Goal: Information Seeking & Learning: Learn about a topic

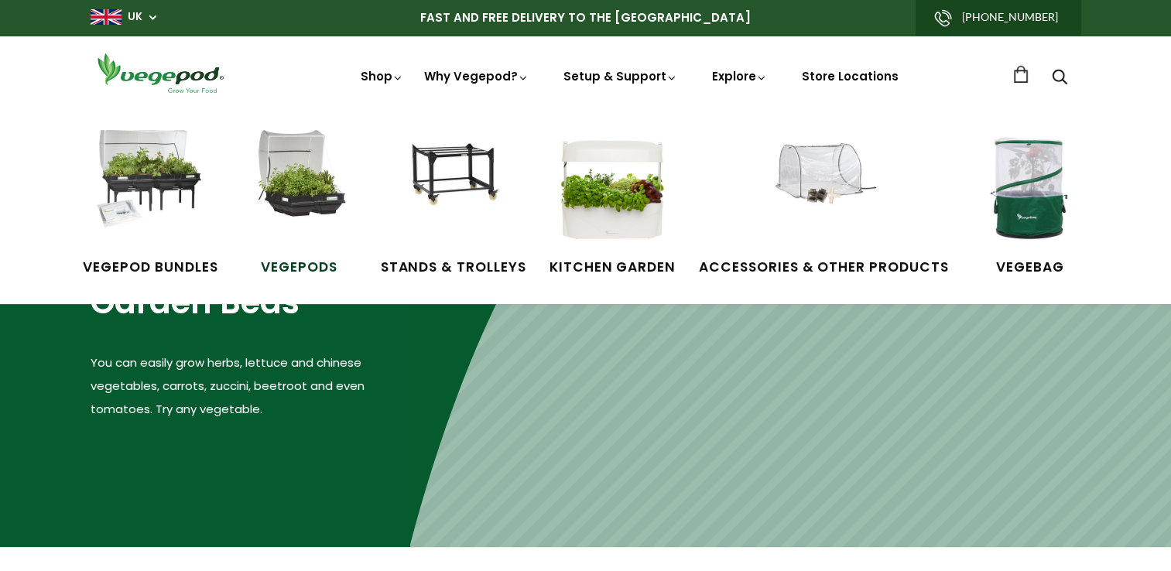
click at [307, 187] on img at bounding box center [300, 188] width 116 height 116
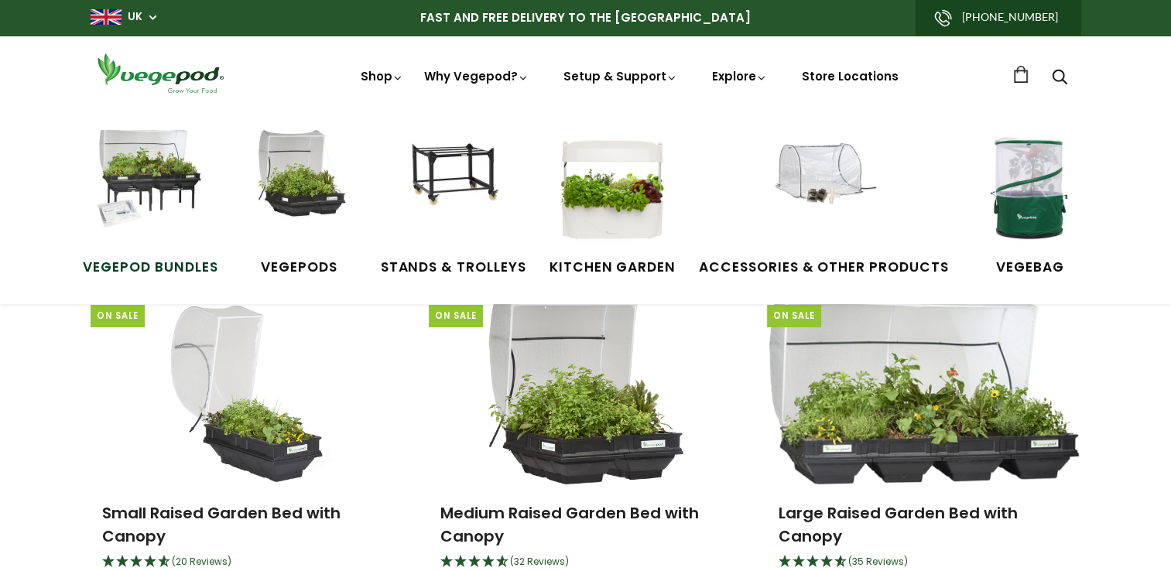
click at [156, 190] on img at bounding box center [150, 188] width 116 height 116
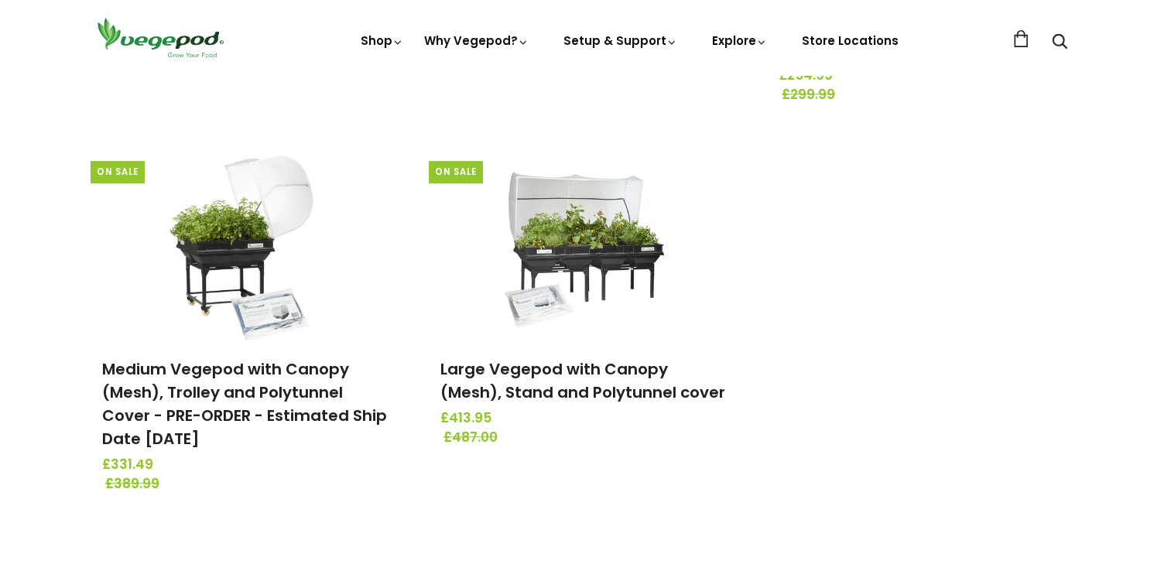
scroll to position [542, 0]
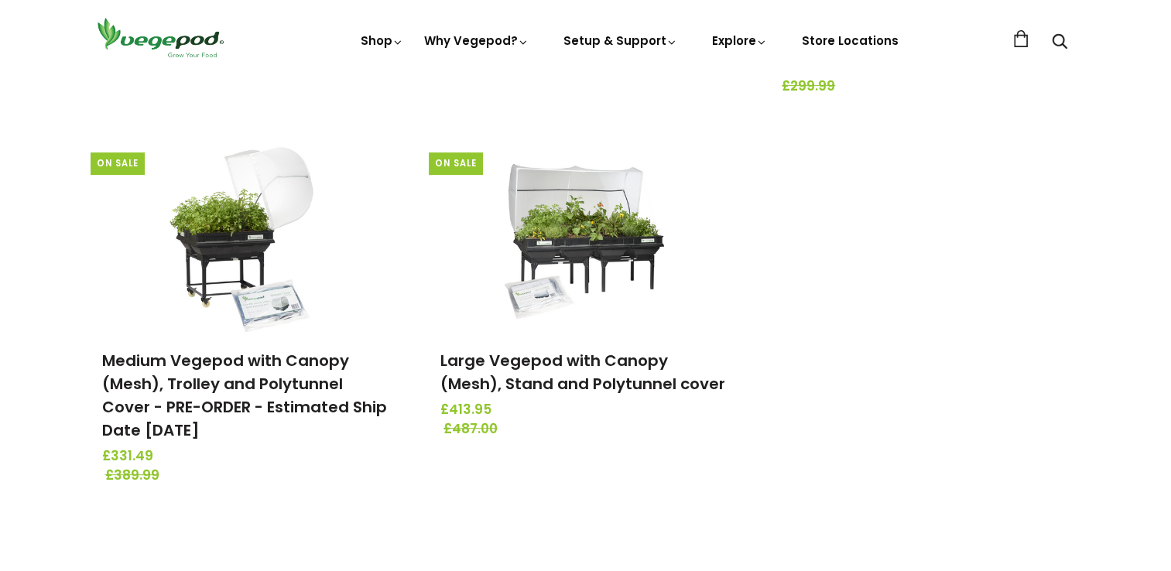
click at [55, 296] on div "Vegepod Bundles On Sale Small Vegepod with Canopy (Mesh), Stand and Polytunnel …" at bounding box center [585, 138] width 1171 height 808
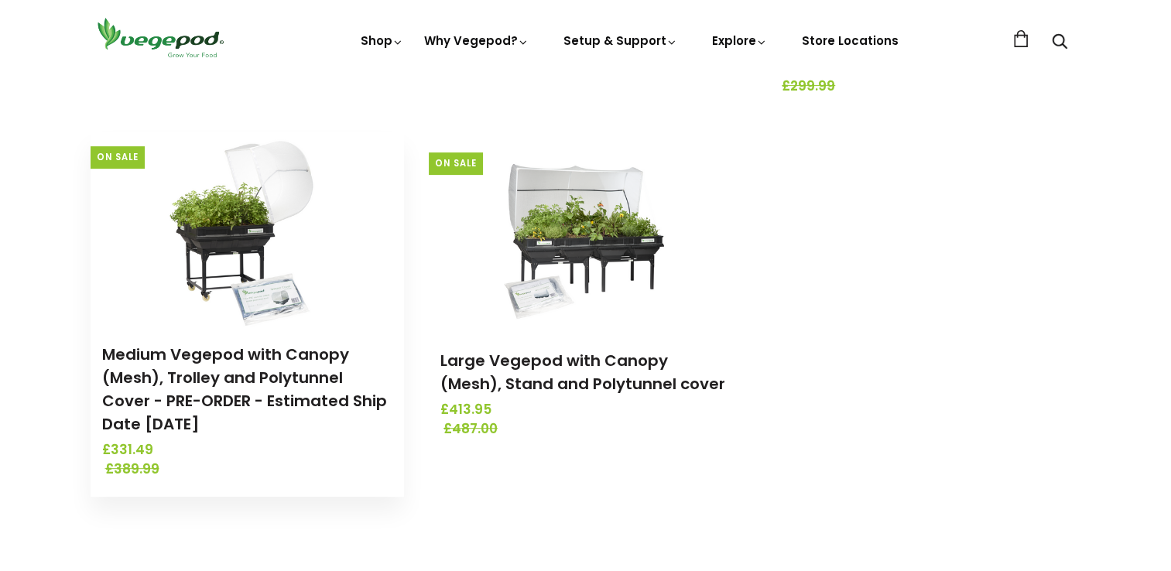
click at [235, 272] on img at bounding box center [247, 229] width 163 height 194
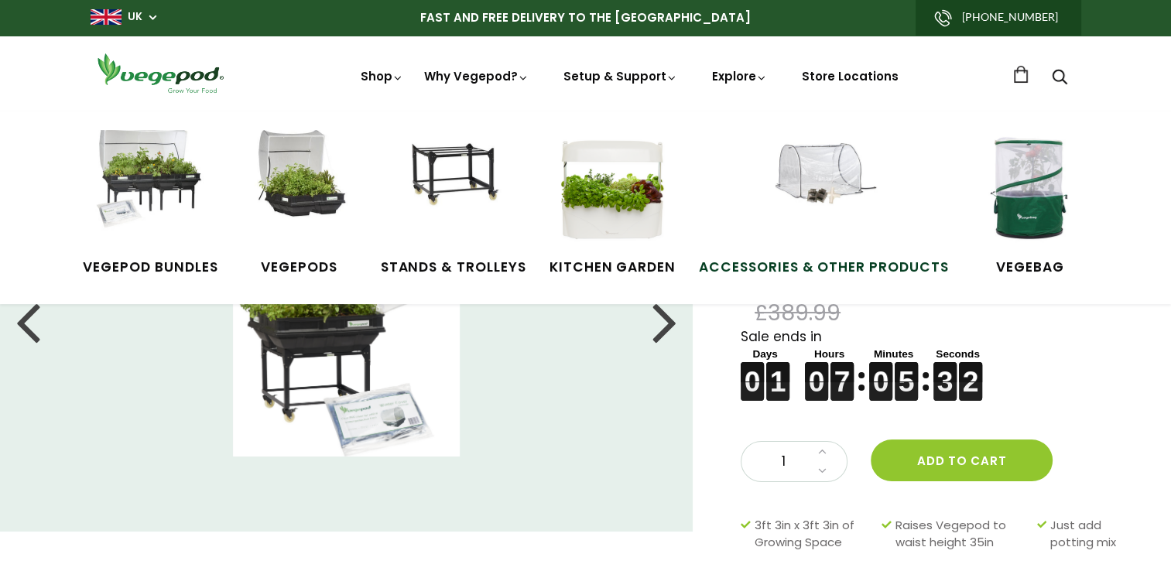
click at [819, 175] on img at bounding box center [824, 188] width 116 height 116
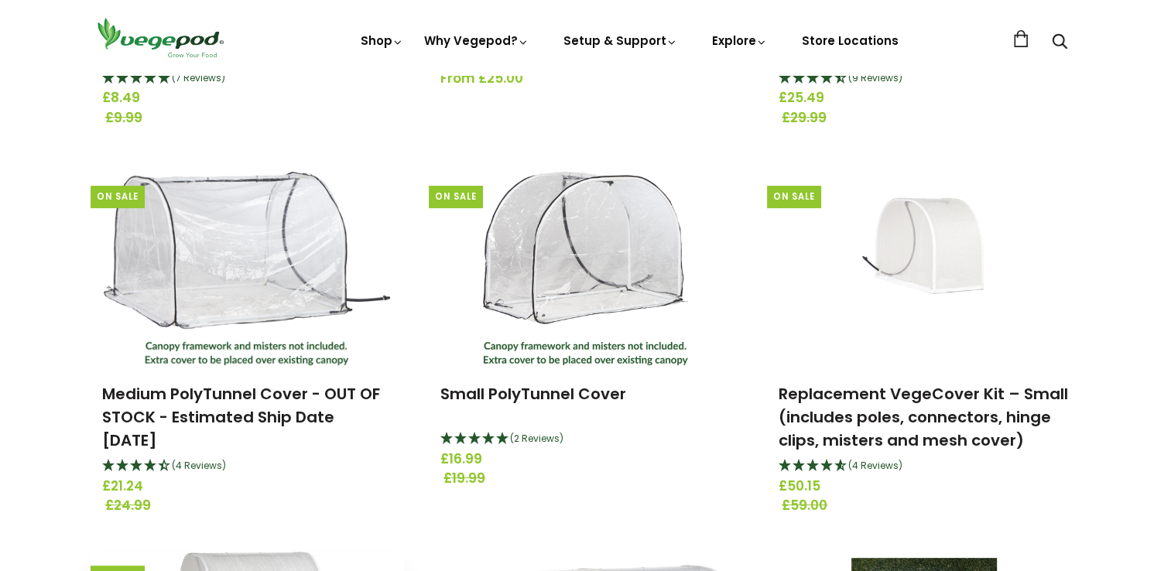
scroll to position [464, 0]
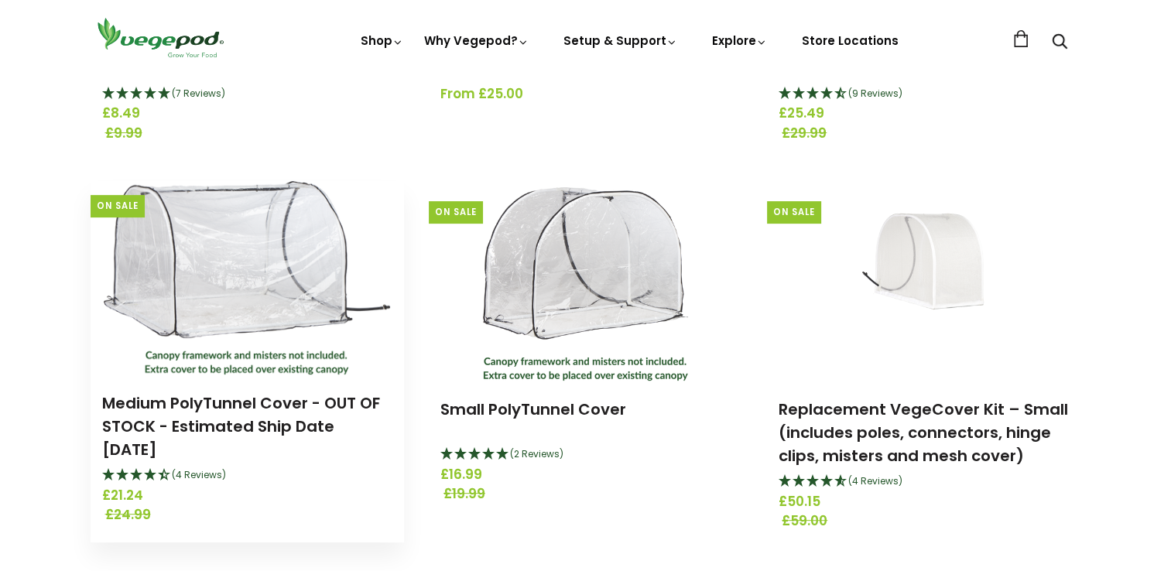
click at [259, 300] on img at bounding box center [247, 278] width 286 height 194
